Goal: Task Accomplishment & Management: Manage account settings

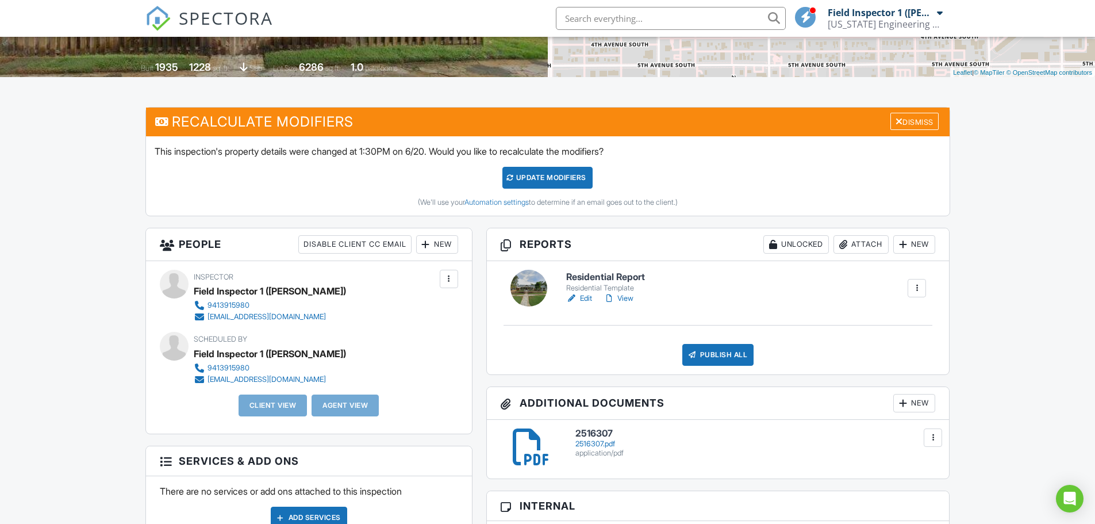
drag, startPoint x: 0, startPoint y: 0, endPoint x: 654, endPoint y: 25, distance: 654.9
click at [654, 25] on input "text" at bounding box center [671, 18] width 230 height 23
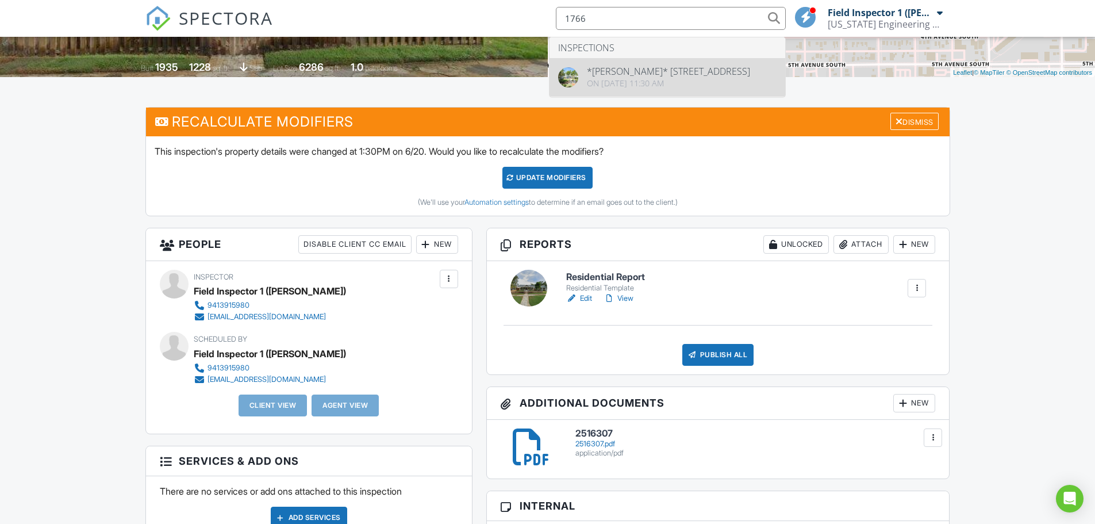
type input "1766"
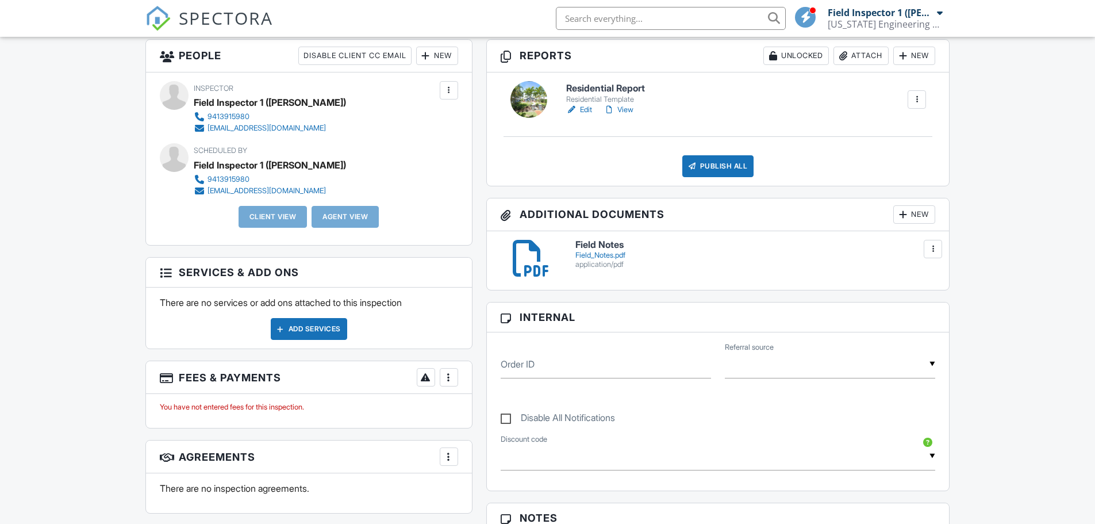
scroll to position [403, 0]
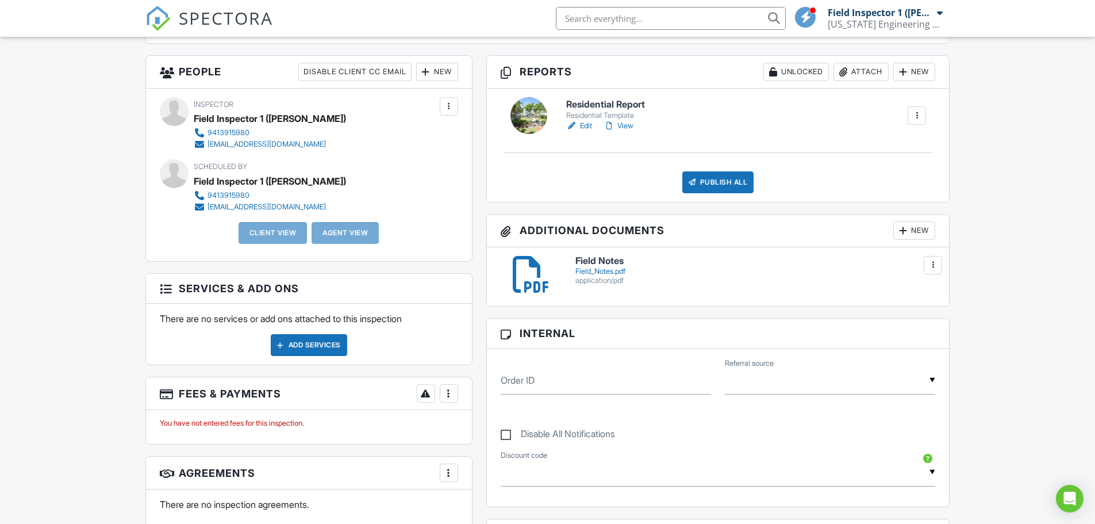
click at [609, 260] on h6 "Field Notes" at bounding box center [756, 261] width 361 height 10
click at [628, 122] on link "View" at bounding box center [619, 126] width 30 height 12
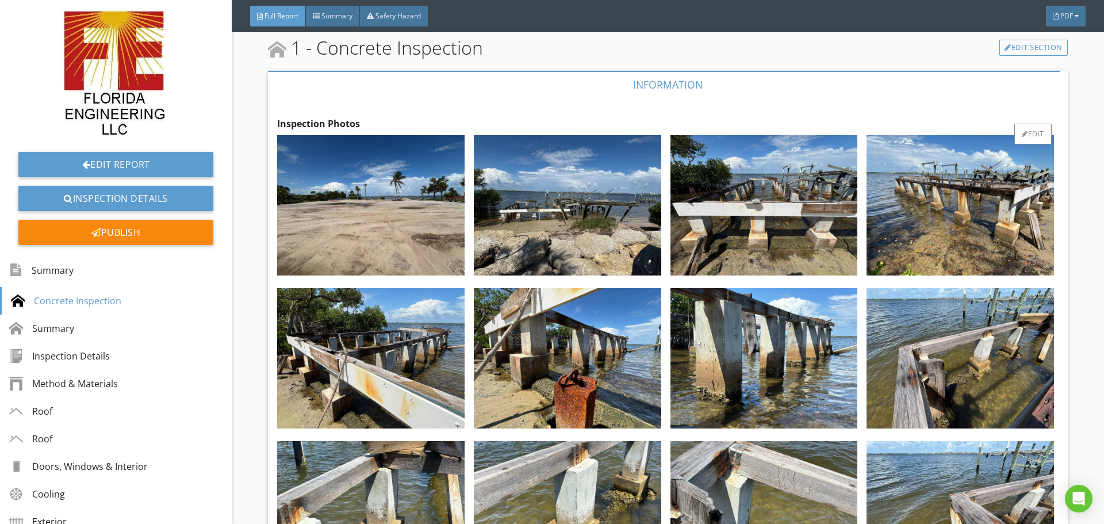
scroll to position [288, 0]
